Goal: Information Seeking & Learning: Compare options

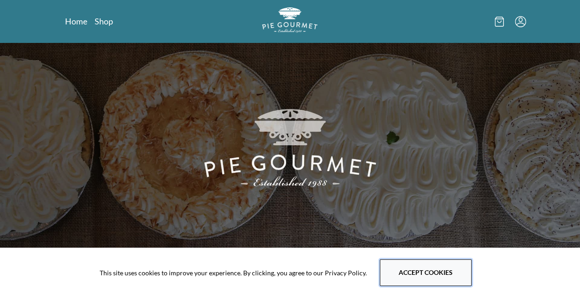
click at [411, 274] on button "Accept cookies" at bounding box center [426, 272] width 92 height 27
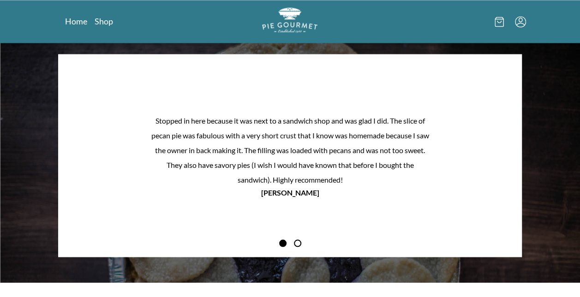
scroll to position [776, 0]
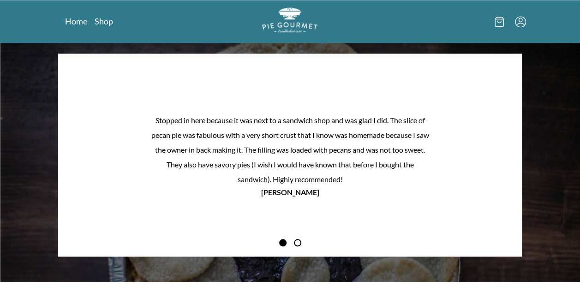
click at [108, 27] on div "Home Shop" at bounding box center [290, 21] width 472 height 43
click at [106, 26] on link "Shop" at bounding box center [104, 21] width 18 height 11
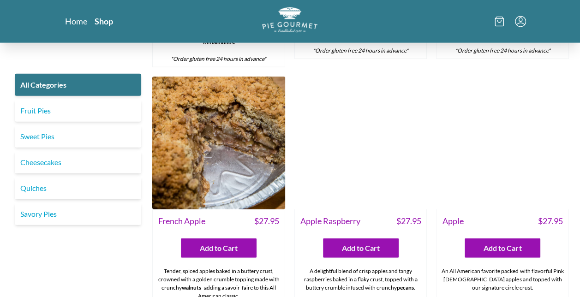
scroll to position [2935, 0]
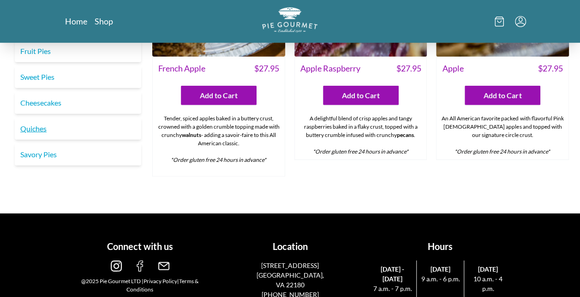
click at [59, 118] on link "Quiches" at bounding box center [78, 129] width 126 height 22
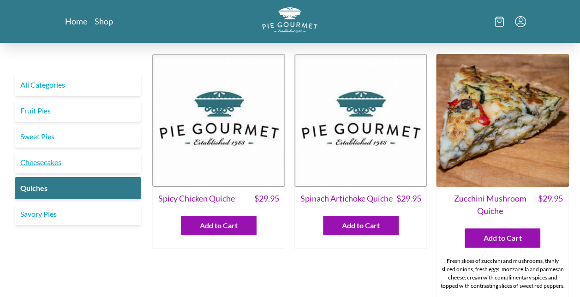
click at [60, 161] on link "Cheesecakes" at bounding box center [78, 162] width 126 height 22
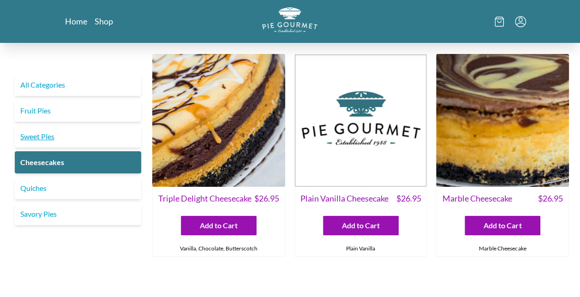
click at [66, 137] on link "Sweet Pies" at bounding box center [78, 137] width 126 height 22
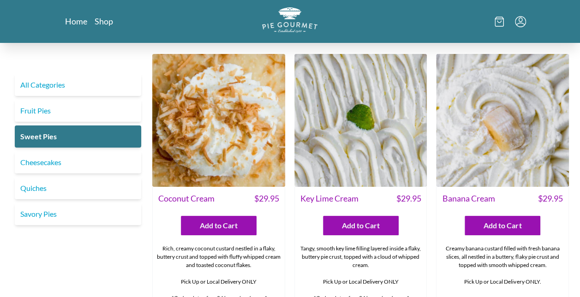
click at [231, 127] on img at bounding box center [218, 120] width 133 height 133
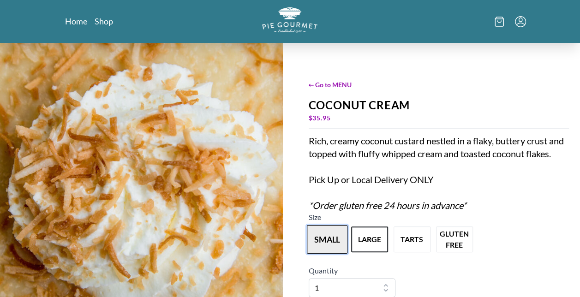
click at [338, 245] on button "small" at bounding box center [327, 239] width 41 height 29
click at [331, 239] on button "small" at bounding box center [327, 239] width 41 height 29
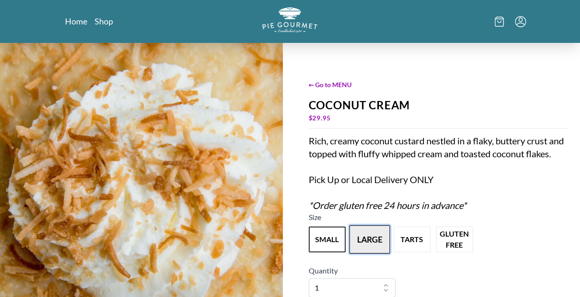
click at [369, 239] on button "large" at bounding box center [369, 239] width 41 height 29
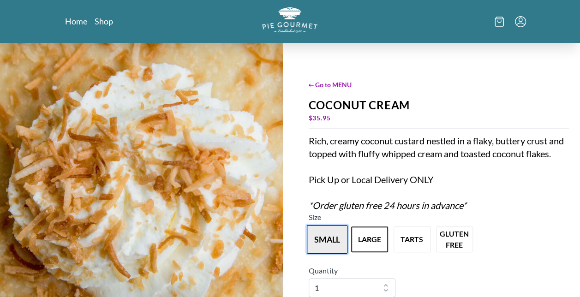
click at [331, 232] on button "small" at bounding box center [327, 239] width 41 height 29
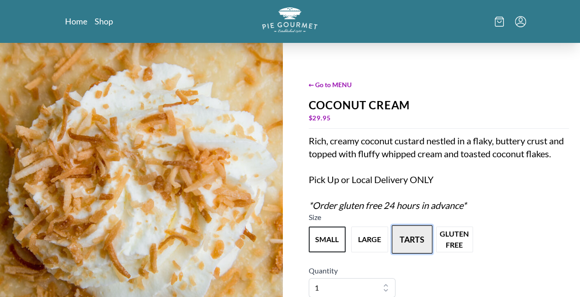
click at [418, 236] on button "tarts" at bounding box center [412, 239] width 41 height 29
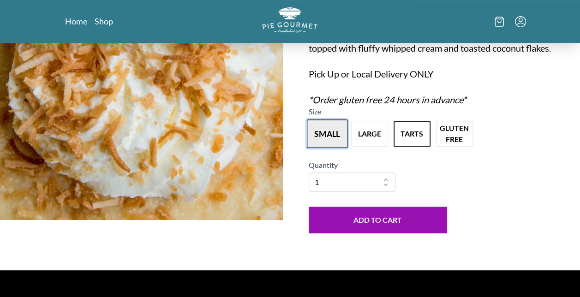
click at [340, 132] on button "small" at bounding box center [327, 134] width 41 height 29
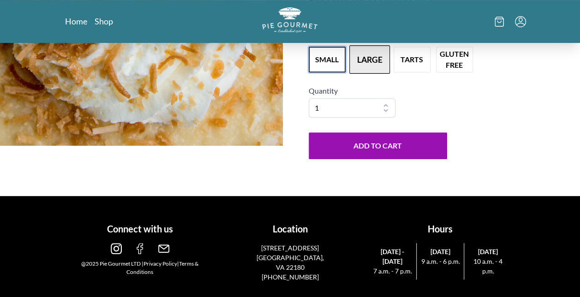
scroll to position [0, 0]
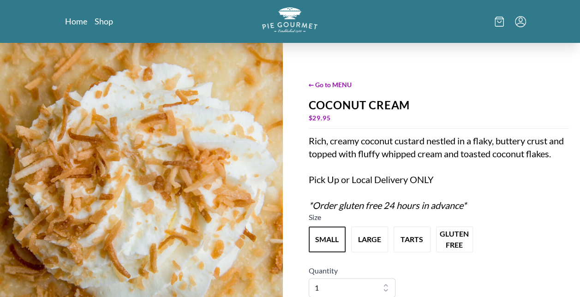
click at [94, 24] on nav "Home Shop" at bounding box center [138, 22] width 146 height 12
click at [98, 24] on link "Shop" at bounding box center [104, 21] width 18 height 11
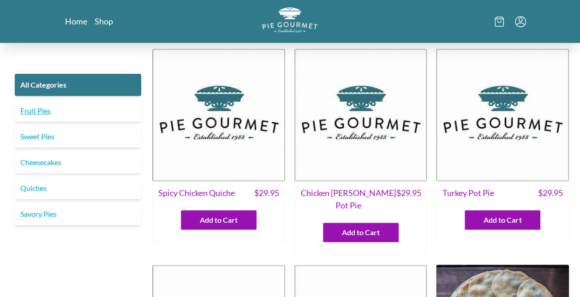
click at [92, 107] on link "Fruit Pies" at bounding box center [78, 111] width 126 height 22
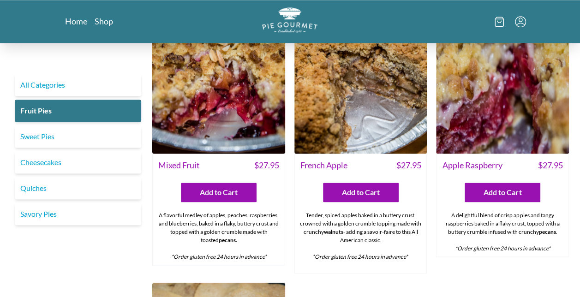
scroll to position [549, 0]
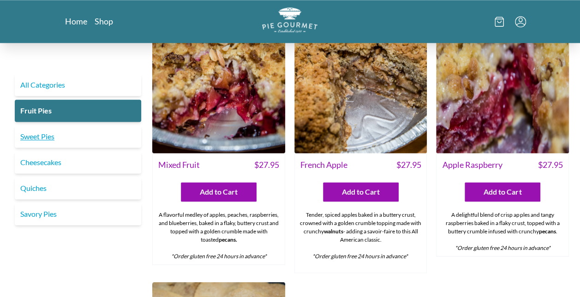
click at [106, 133] on link "Sweet Pies" at bounding box center [78, 137] width 126 height 22
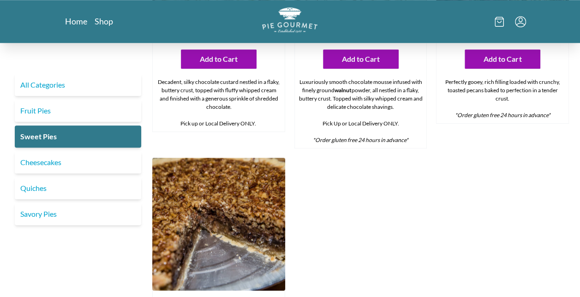
scroll to position [431, 0]
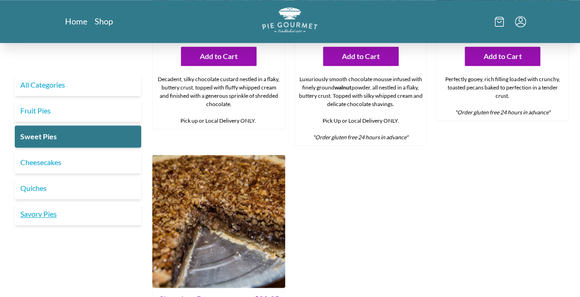
click at [70, 211] on link "Savory Pies" at bounding box center [78, 214] width 126 height 22
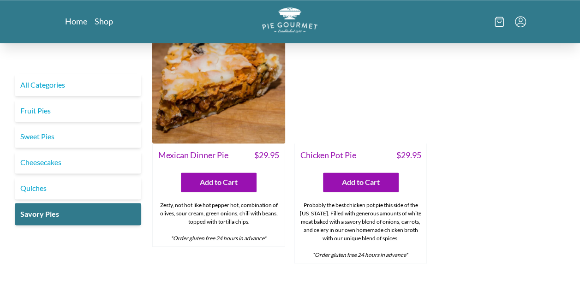
scroll to position [521, 0]
